Goal: Check status: Check status

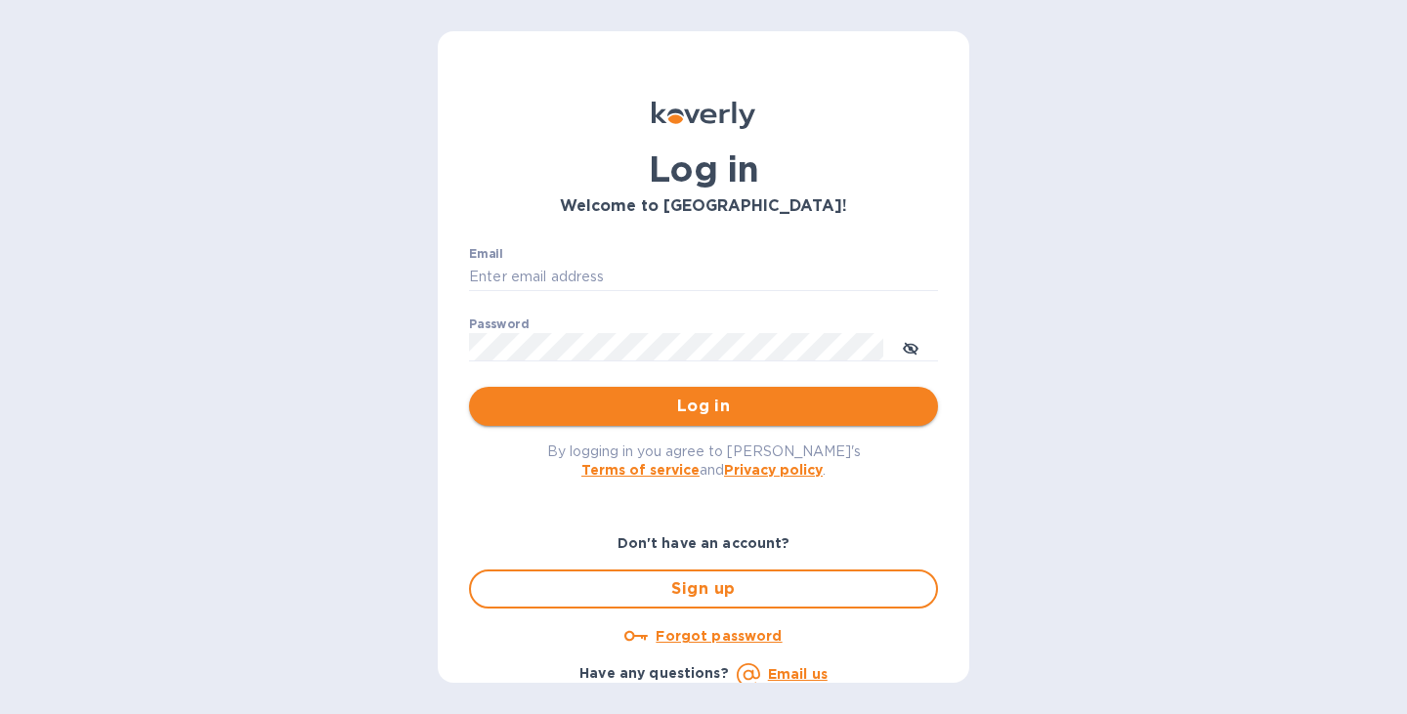
type input "jon@legendaustralia.com"
click at [679, 414] on span "Log in" at bounding box center [704, 406] width 438 height 23
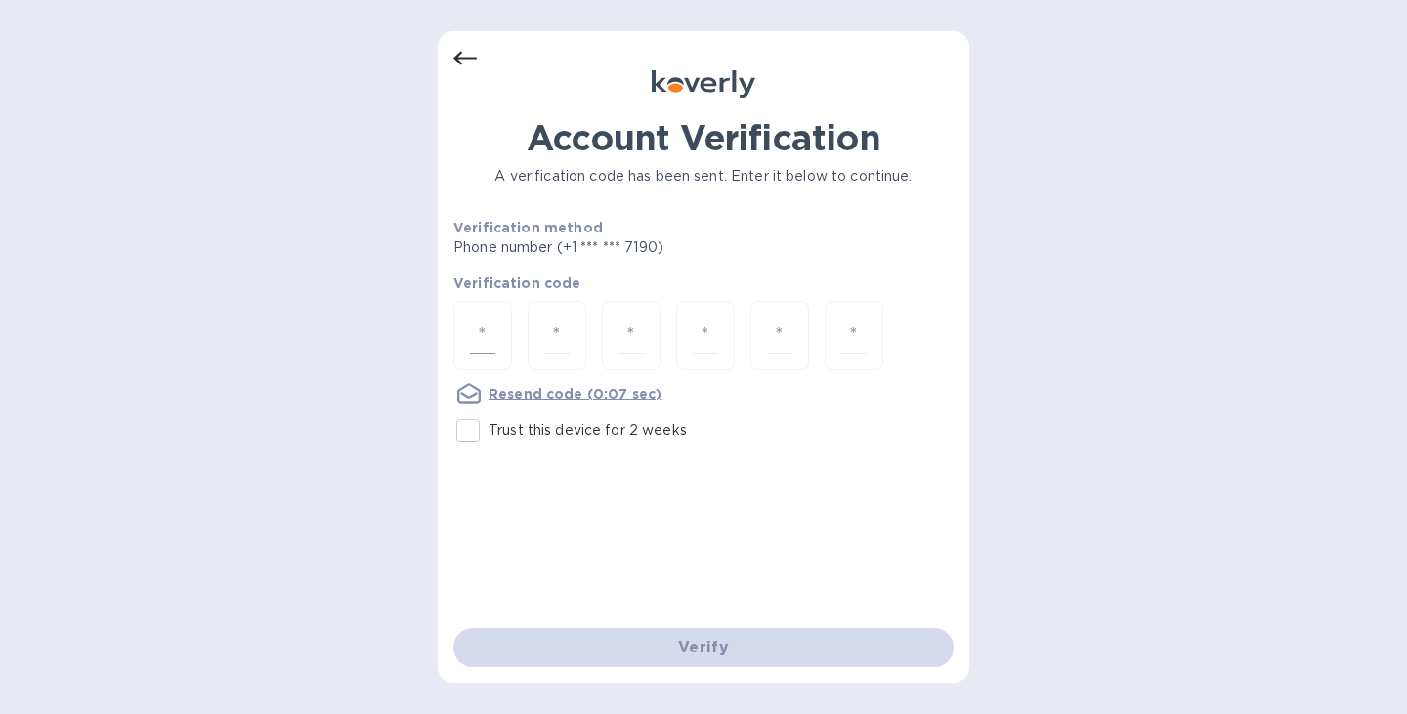
click at [491, 326] on input "number" at bounding box center [482, 336] width 25 height 36
type input "1"
type input "4"
type input "3"
type input "0"
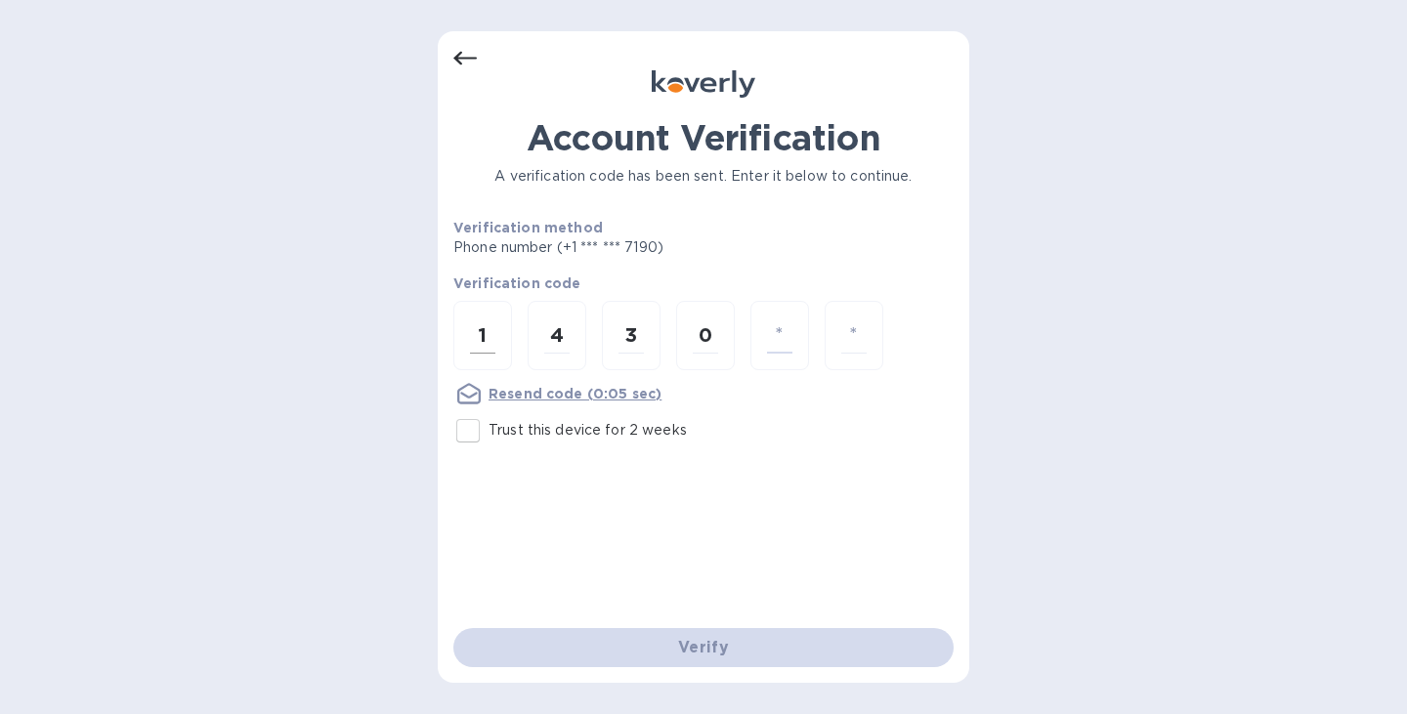
type input "2"
type input "9"
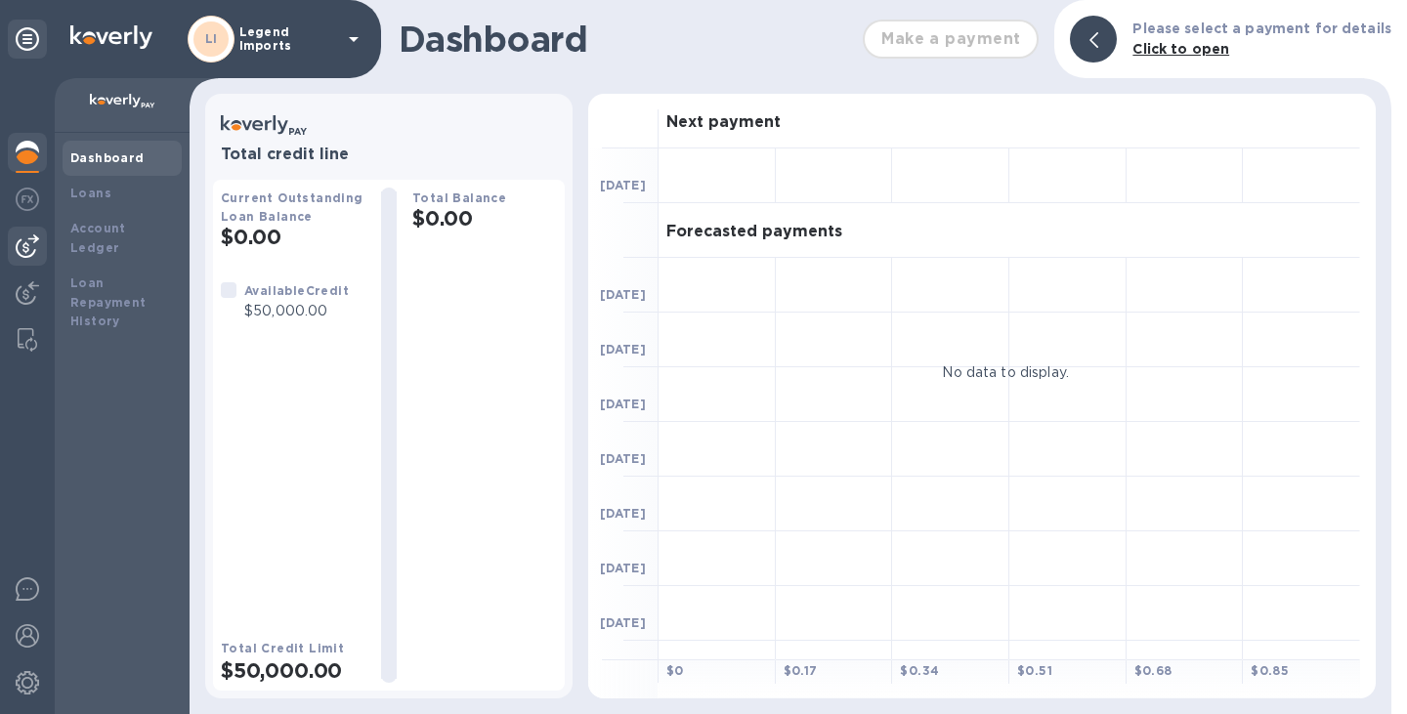
click at [34, 234] on div at bounding box center [27, 246] width 39 height 39
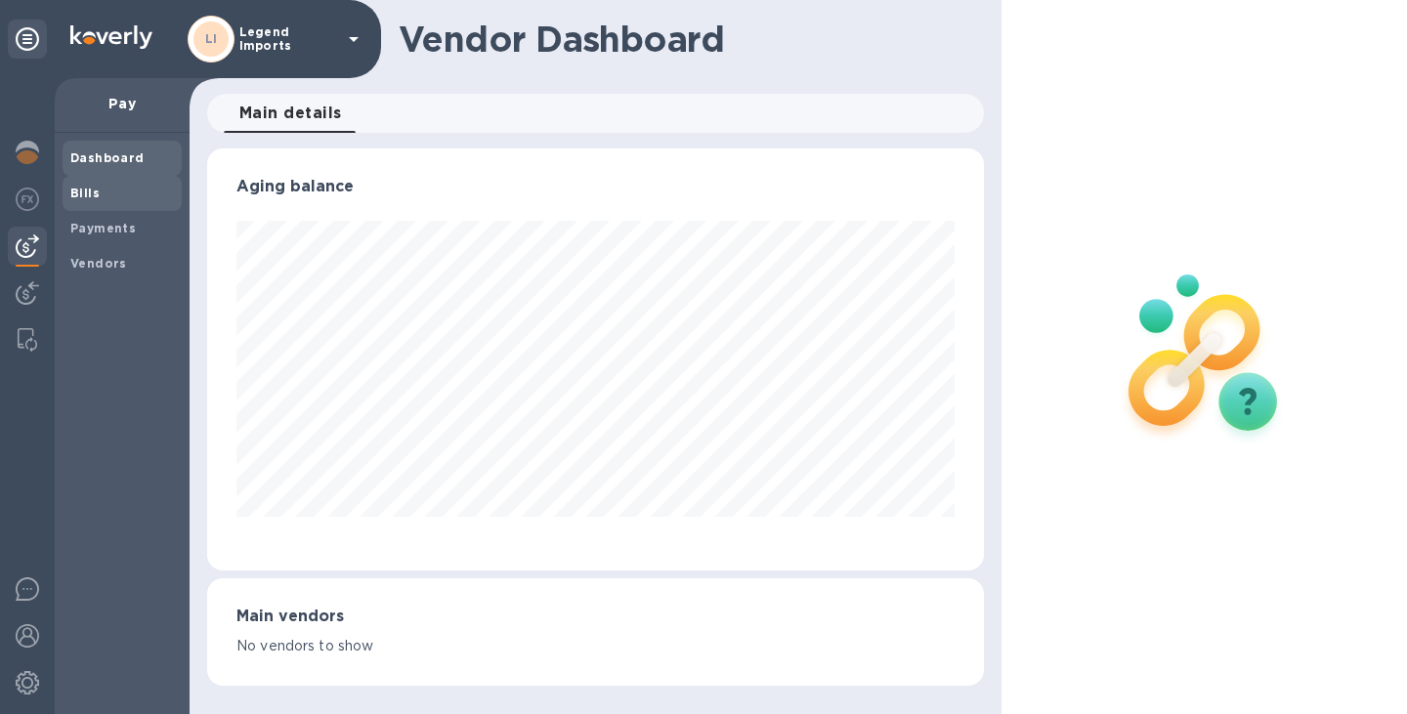
scroll to position [422, 777]
click at [99, 193] on span "Bills" at bounding box center [122, 194] width 104 height 20
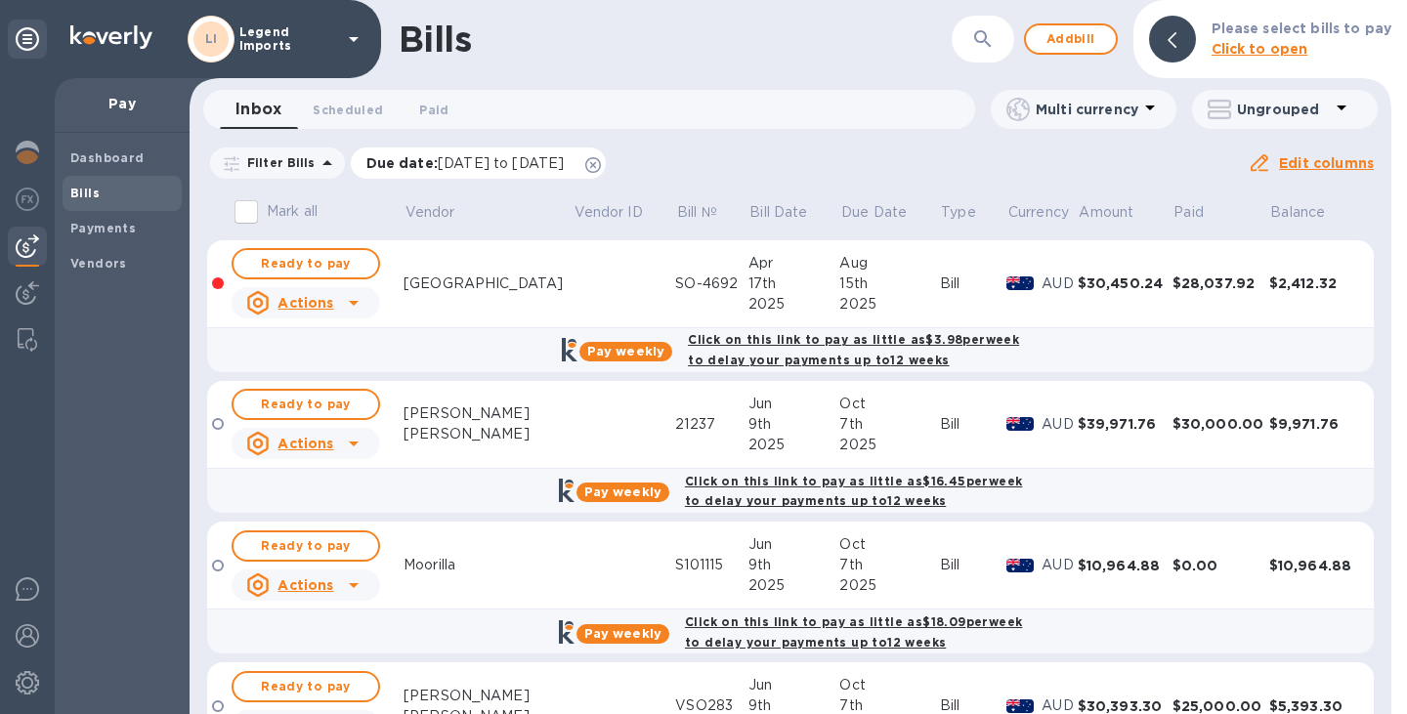
click at [607, 157] on div "Due date : [DATE] to [DATE]" at bounding box center [479, 163] width 256 height 31
click at [601, 159] on icon at bounding box center [593, 165] width 16 height 16
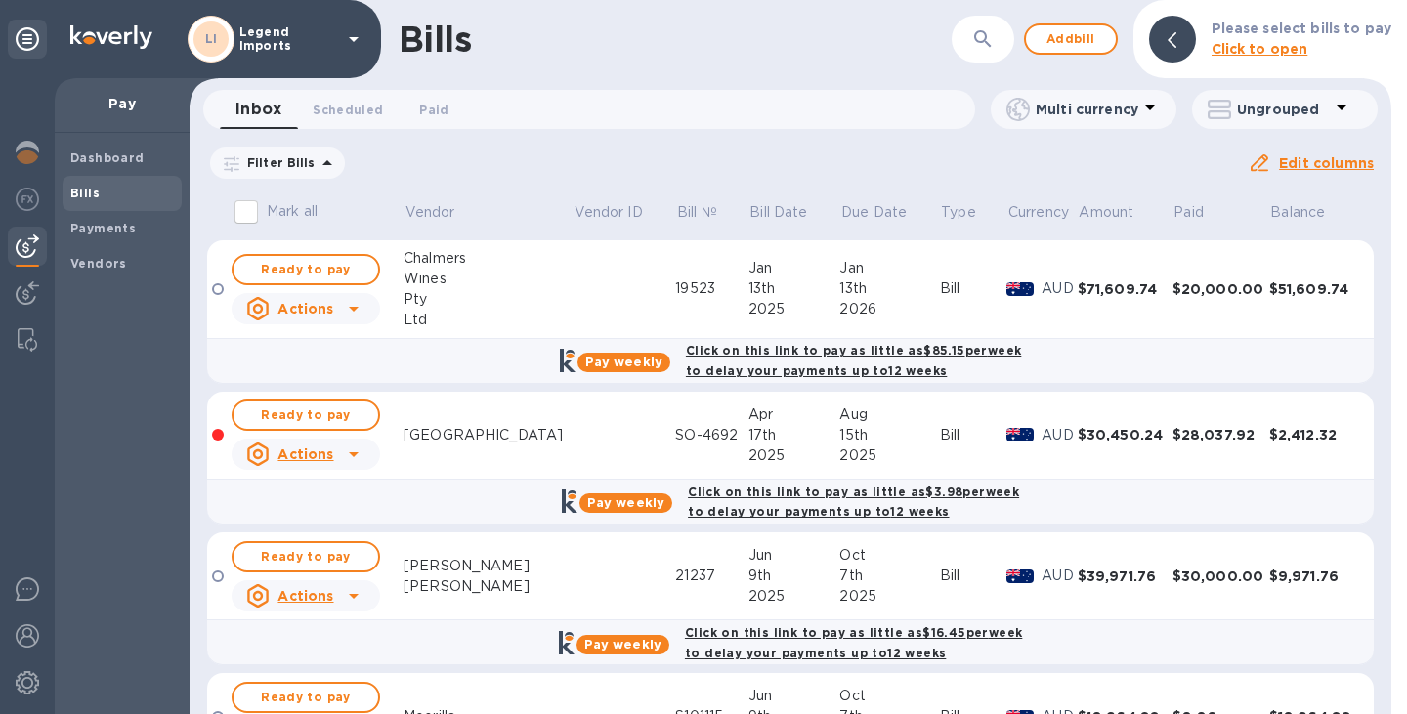
click at [1167, 42] on div at bounding box center [1172, 39] width 47 height 47
